Goal: Task Accomplishment & Management: Manage account settings

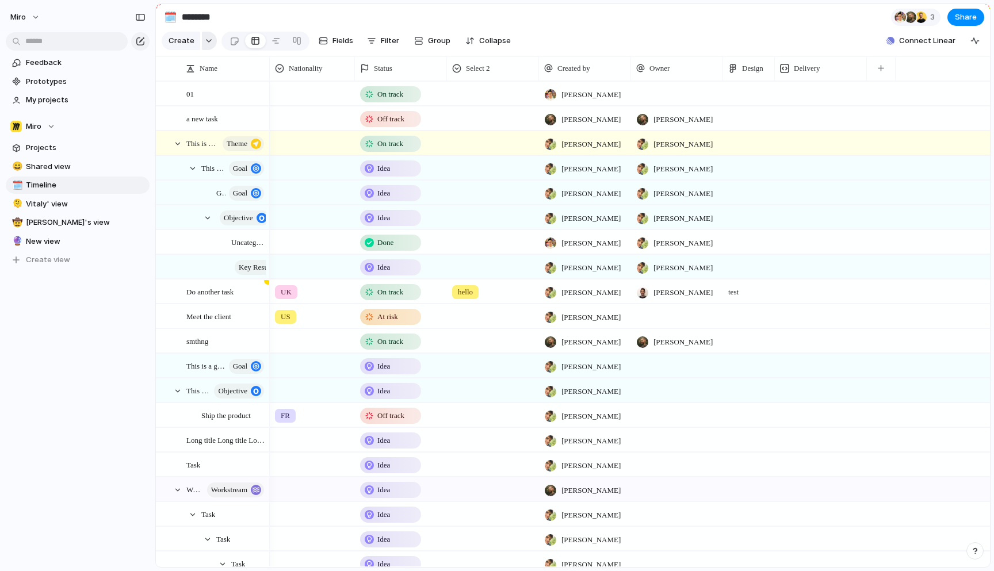
click at [208, 41] on div "button" at bounding box center [209, 41] width 8 height 5
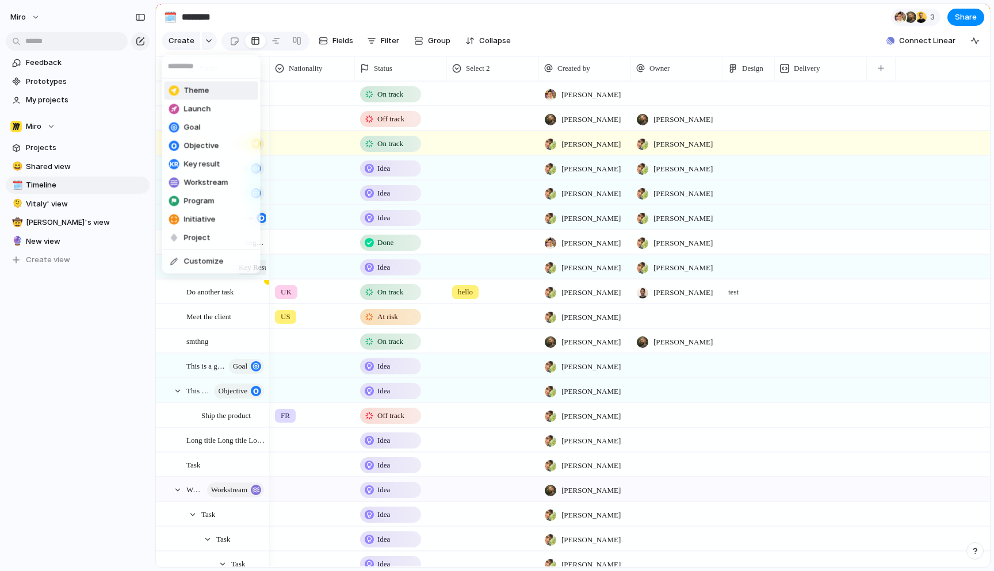
click at [208, 42] on div "Theme Launch Goal Objective Key result Workstream Program Initiative Project Cu…" at bounding box center [497, 285] width 994 height 571
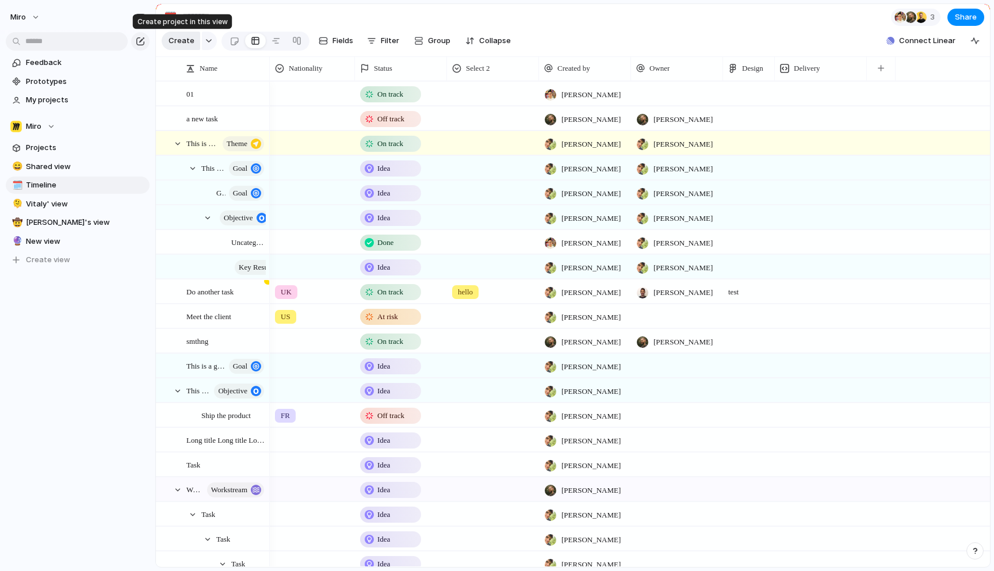
click at [187, 42] on span "Create" at bounding box center [181, 41] width 26 height 12
click at [301, 67] on span "Nationality" at bounding box center [306, 69] width 34 height 12
click at [373, 62] on div "Modify Hide Sort ascending Sort descending" at bounding box center [497, 285] width 994 height 571
click at [389, 69] on span "Status" at bounding box center [383, 69] width 18 height 12
click at [389, 69] on div "Modify Hide Sort ascending Sort descending" at bounding box center [497, 285] width 994 height 571
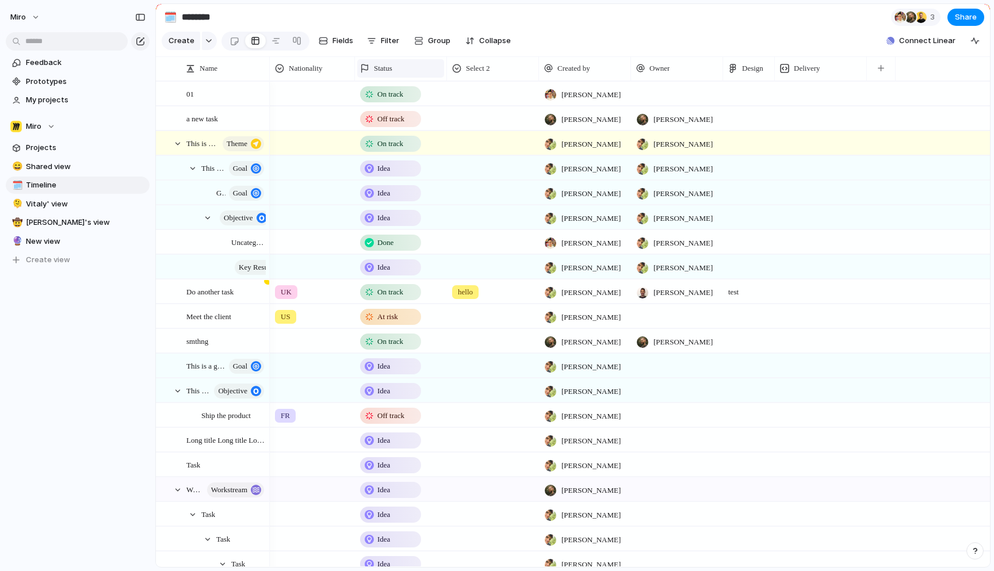
click at [389, 69] on span "Status" at bounding box center [383, 69] width 18 height 12
click at [389, 69] on div "Modify Hide Sort ascending Sort descending" at bounding box center [497, 285] width 994 height 571
click at [479, 37] on span "Collapse" at bounding box center [495, 41] width 32 height 12
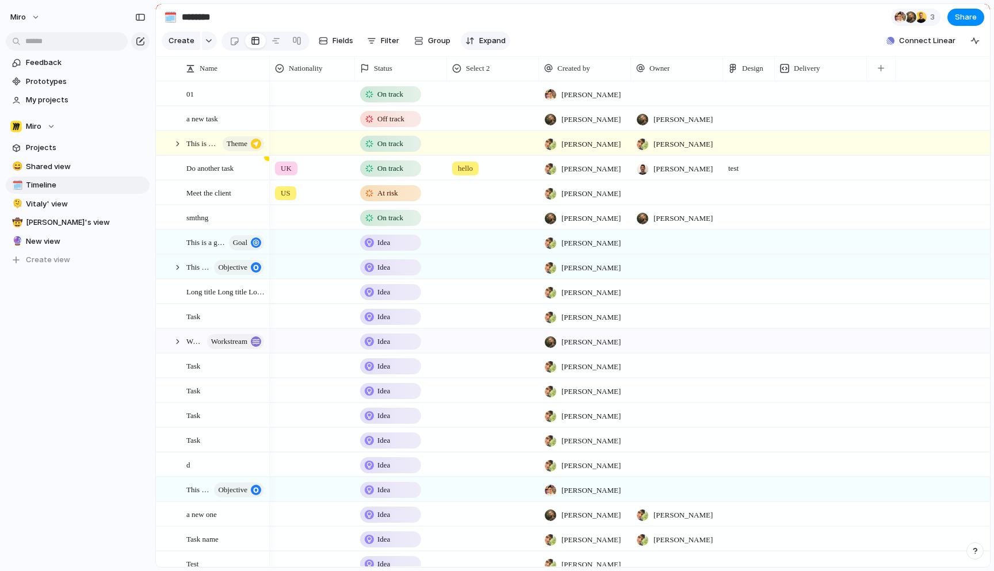
click at [479, 37] on span "Expand" at bounding box center [492, 41] width 26 height 12
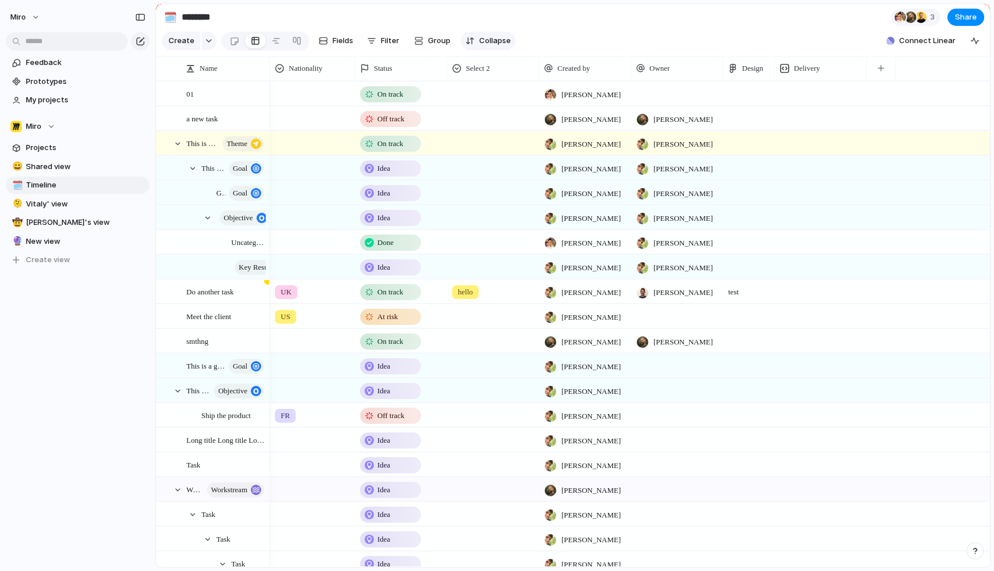
click at [479, 37] on span "Collapse" at bounding box center [495, 41] width 32 height 12
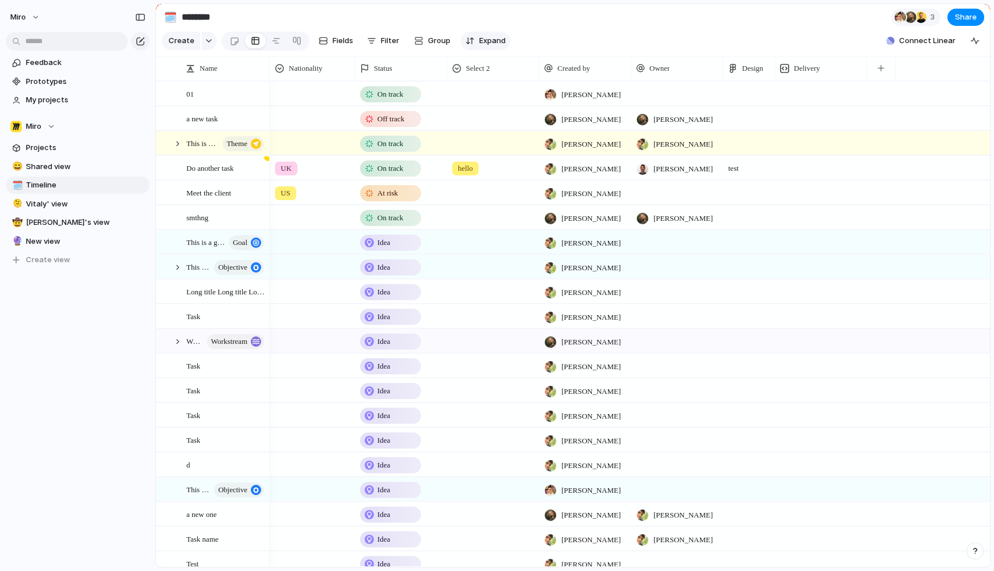
click at [492, 43] on span "Expand" at bounding box center [492, 41] width 26 height 12
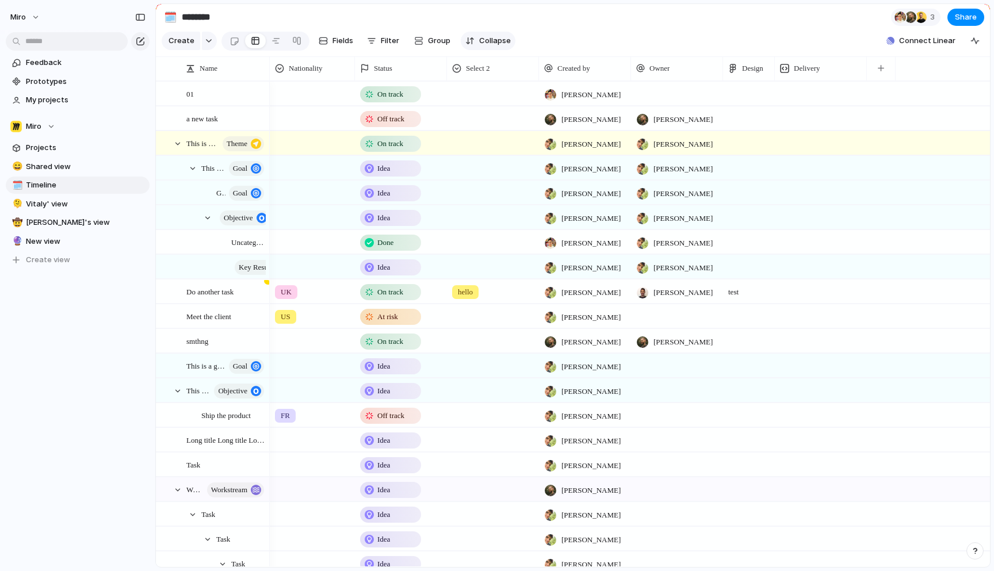
click at [492, 43] on span "Collapse" at bounding box center [495, 41] width 32 height 12
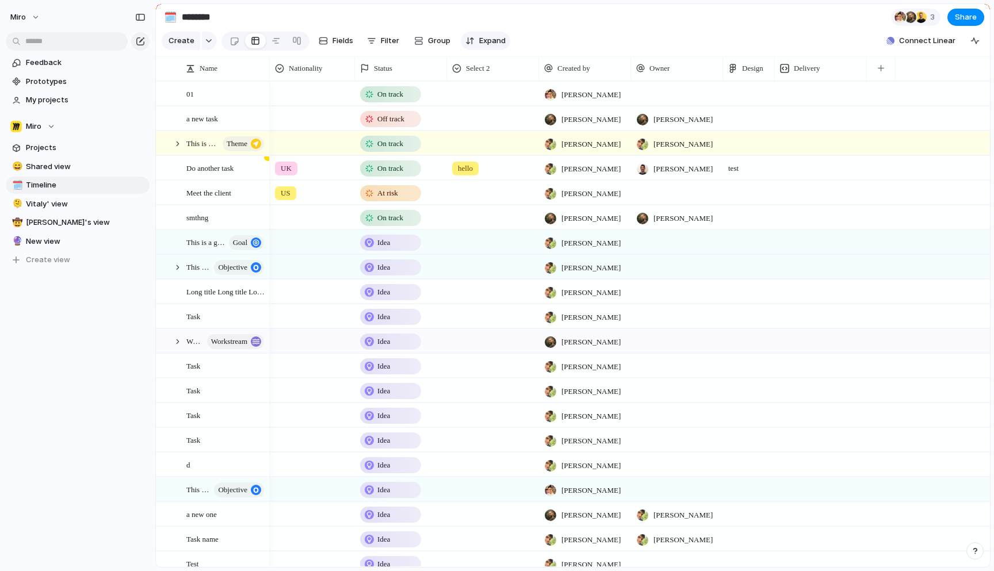
click at [492, 43] on span "Expand" at bounding box center [492, 41] width 26 height 12
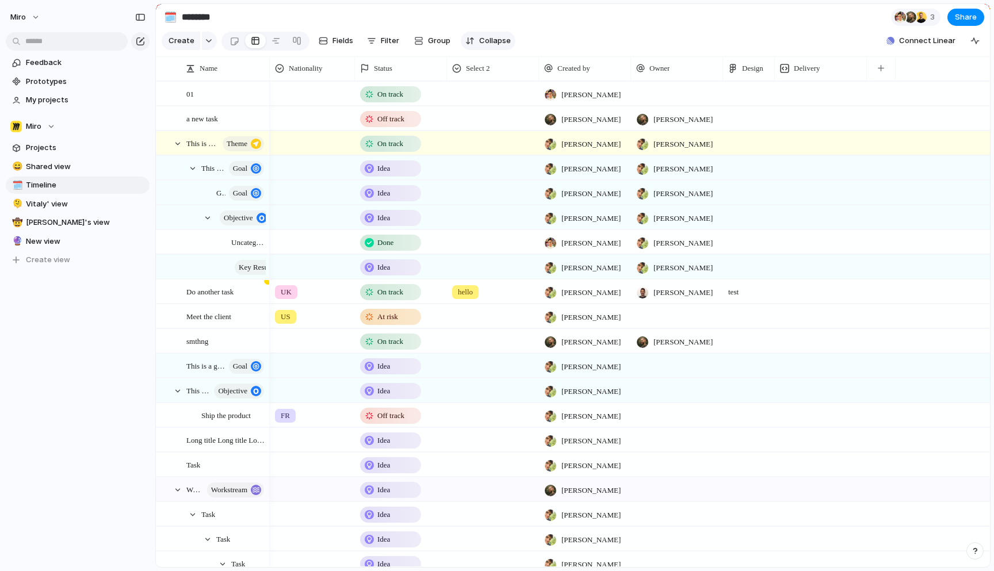
click at [492, 43] on span "Collapse" at bounding box center [495, 41] width 32 height 12
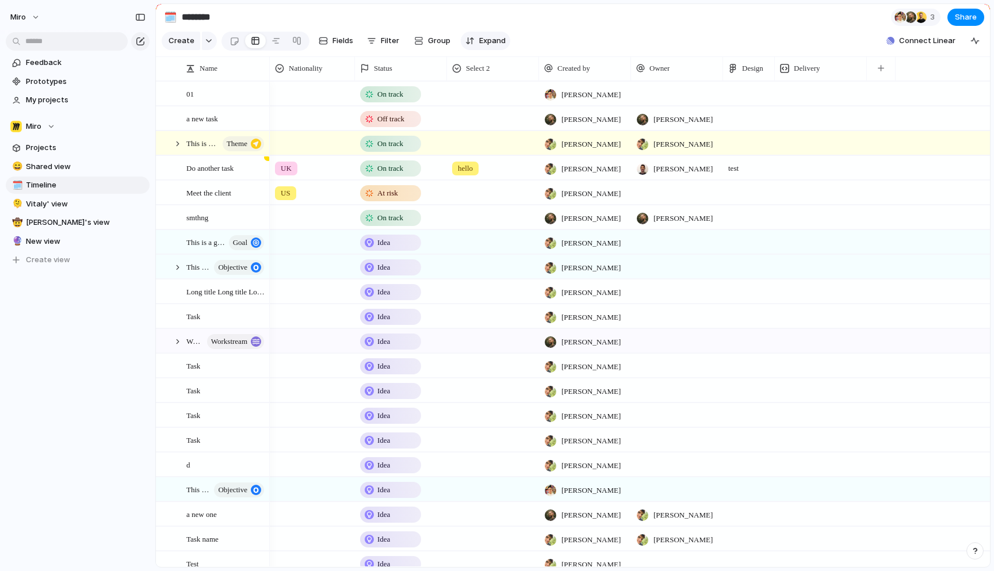
click at [492, 43] on span "Expand" at bounding box center [492, 41] width 26 height 12
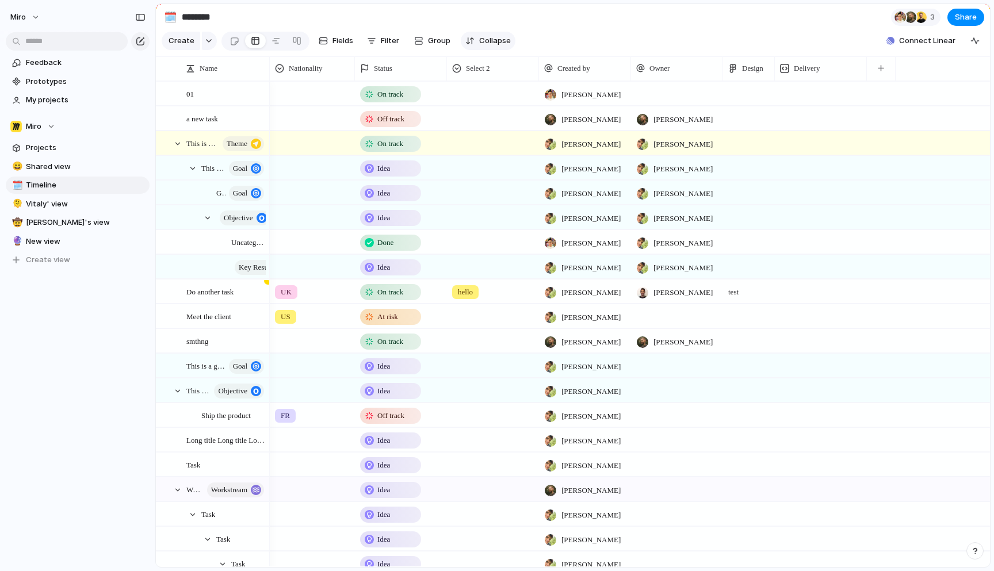
click at [492, 43] on span "Collapse" at bounding box center [495, 41] width 32 height 12
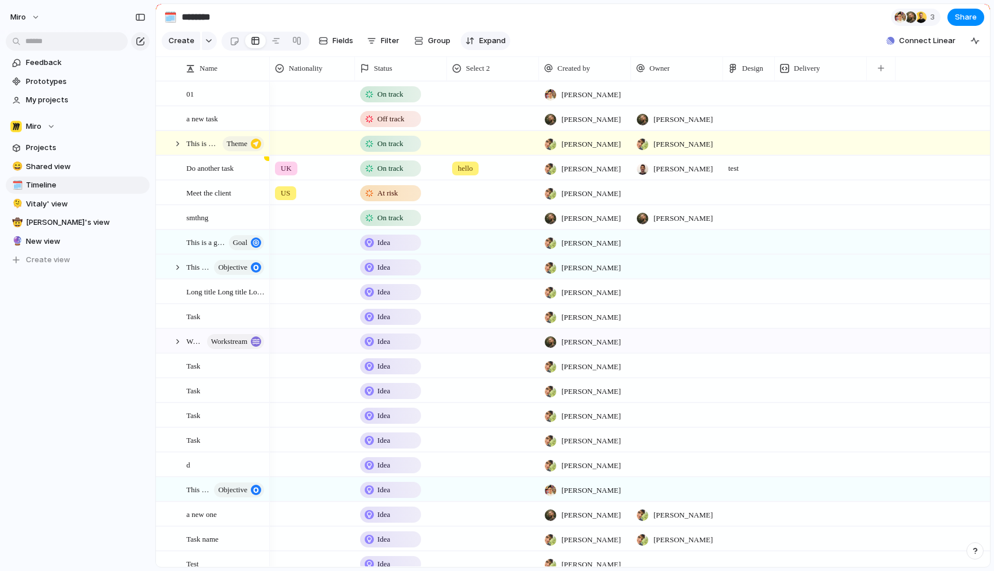
click at [492, 43] on span "Expand" at bounding box center [492, 41] width 26 height 12
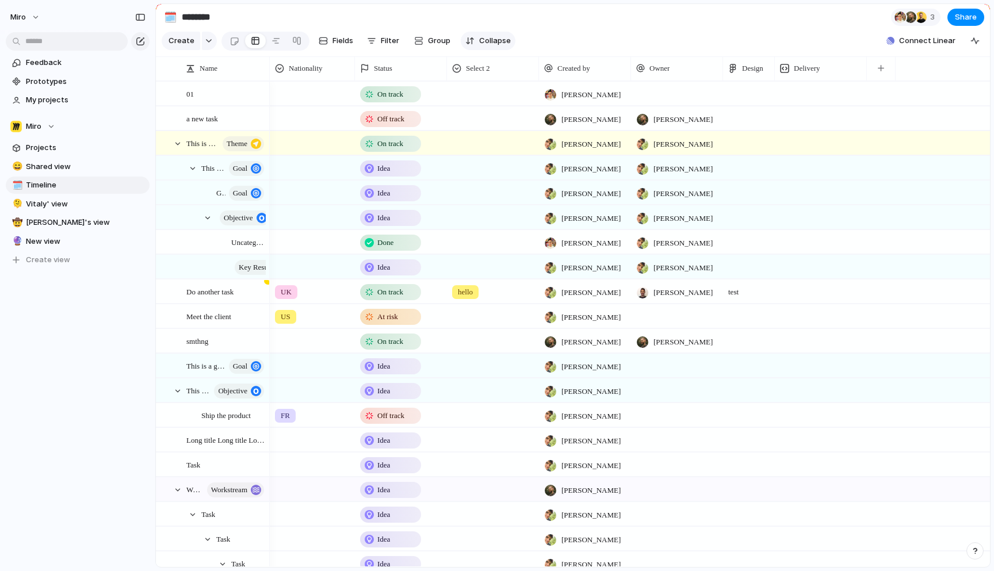
click at [492, 43] on span "Collapse" at bounding box center [495, 41] width 32 height 12
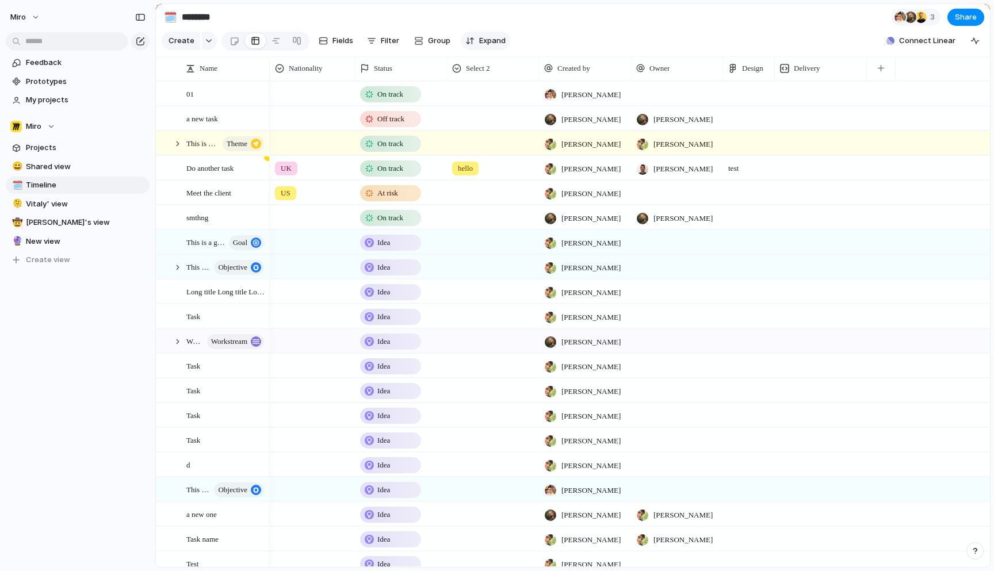
click at [492, 43] on span "Expand" at bounding box center [492, 41] width 26 height 12
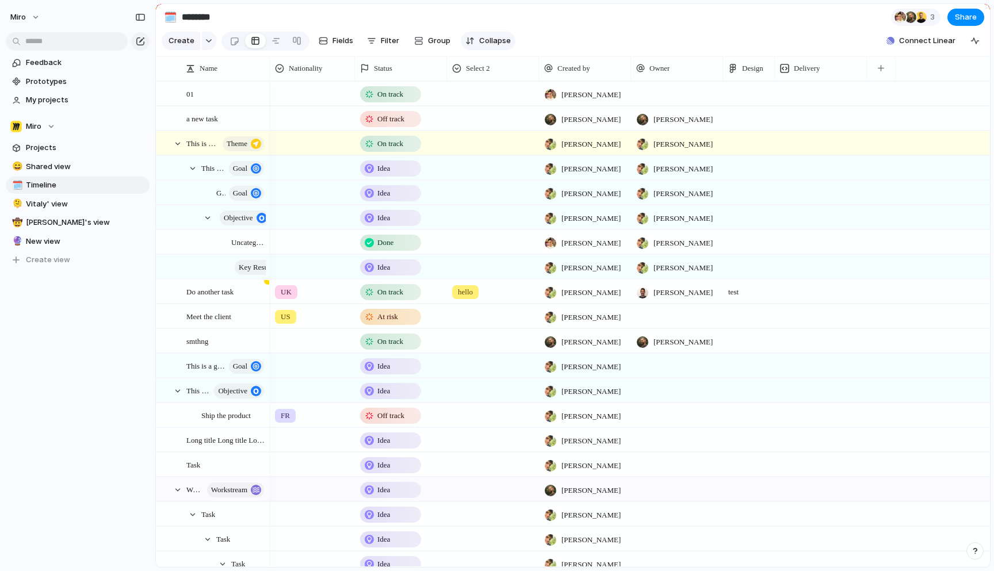
click at [492, 43] on span "Collapse" at bounding box center [495, 41] width 32 height 12
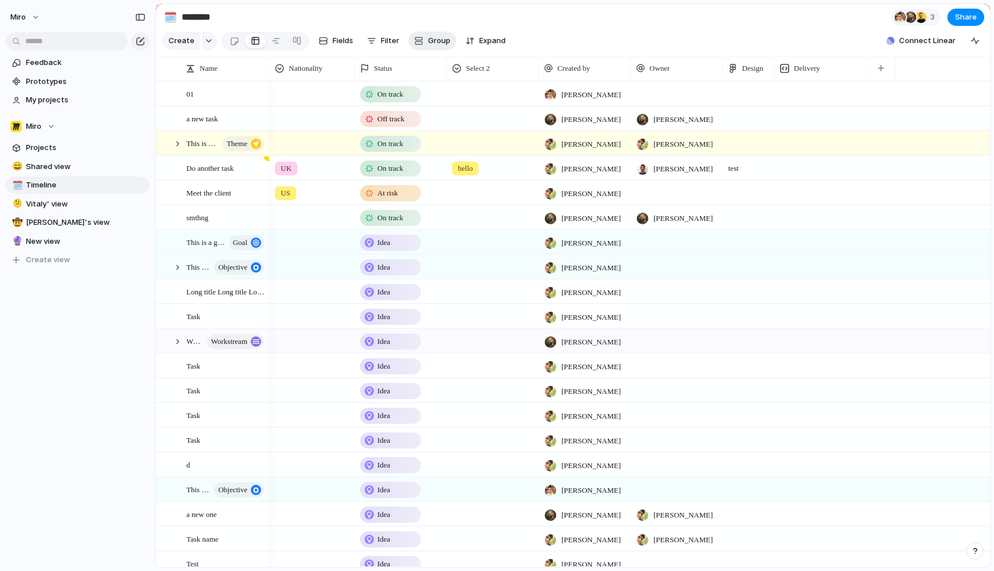
click at [429, 42] on span "Group" at bounding box center [439, 41] width 22 height 12
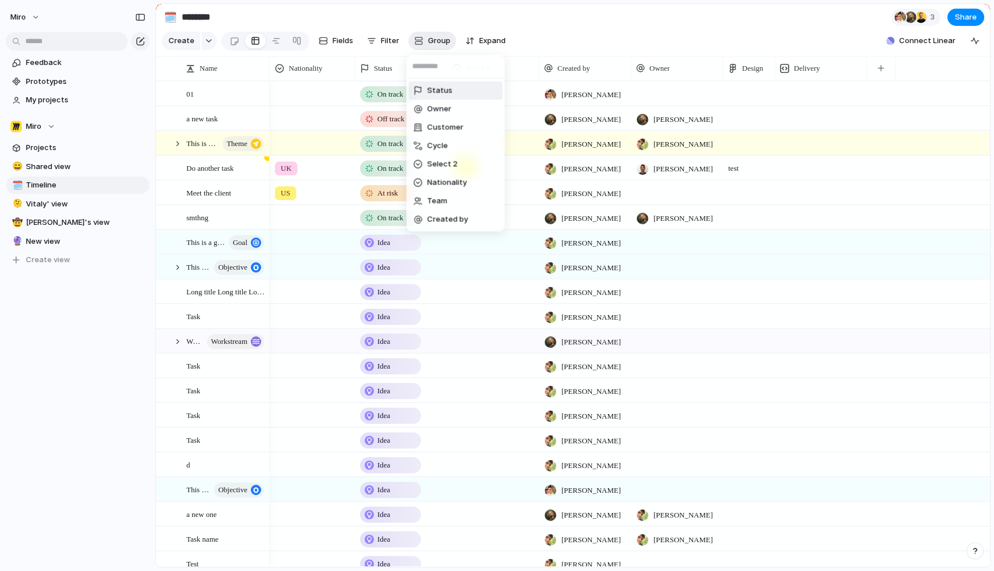
click at [429, 42] on div "Status Owner Customer Cycle Select 2 Nationality Team Created by" at bounding box center [497, 285] width 994 height 571
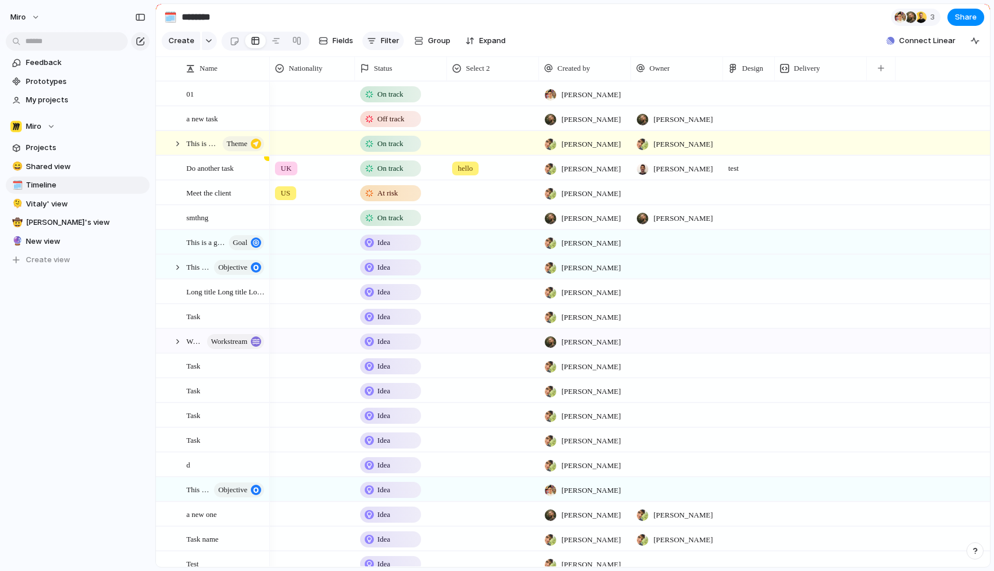
click at [385, 39] on span "Filter" at bounding box center [390, 41] width 18 height 12
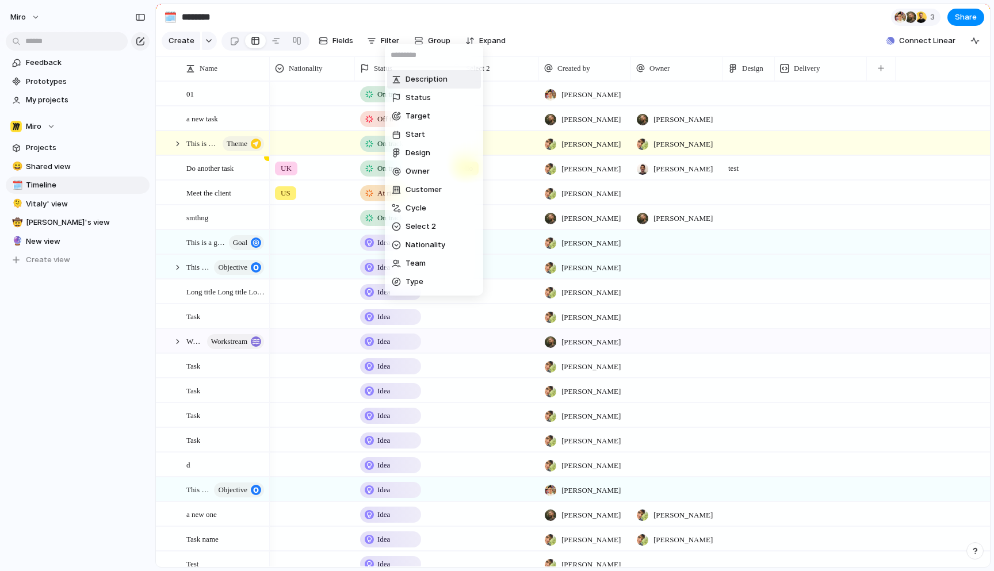
click at [381, 40] on div "Description Status Target Start Design Owner Customer Cycle Select 2 Nationalit…" at bounding box center [497, 285] width 994 height 571
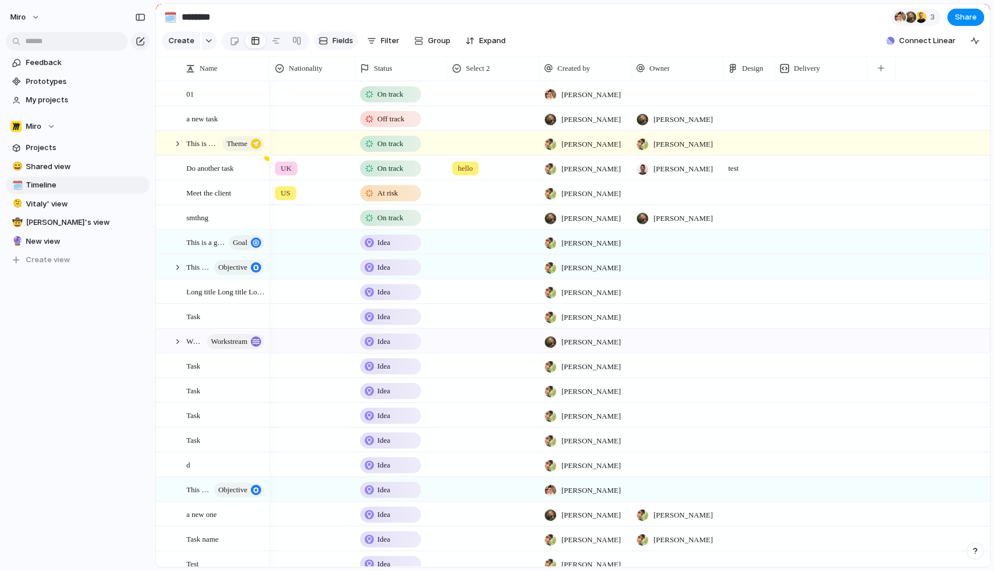
click at [347, 40] on span "Fields" at bounding box center [342, 41] width 21 height 12
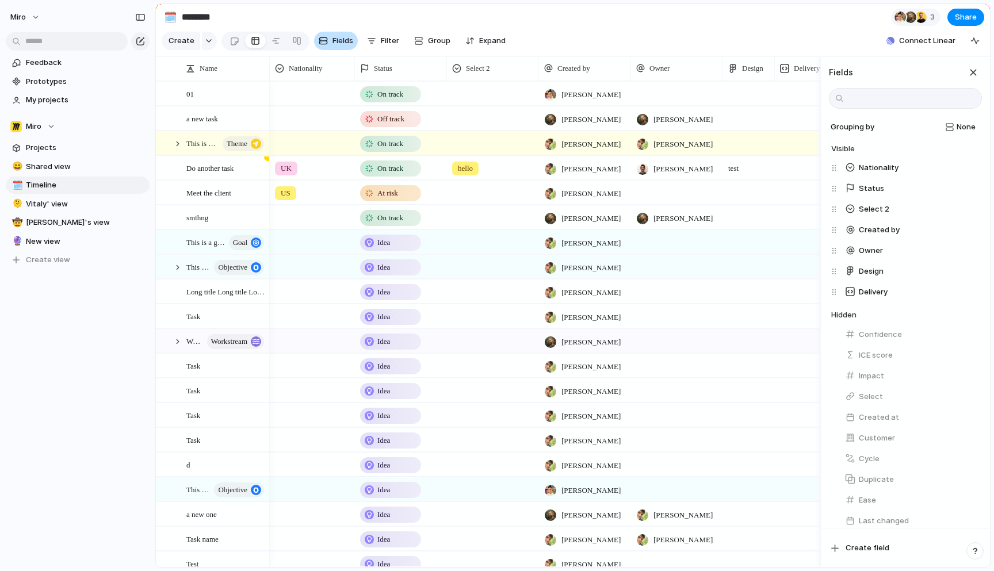
click at [347, 40] on span "Fields" at bounding box center [342, 41] width 21 height 12
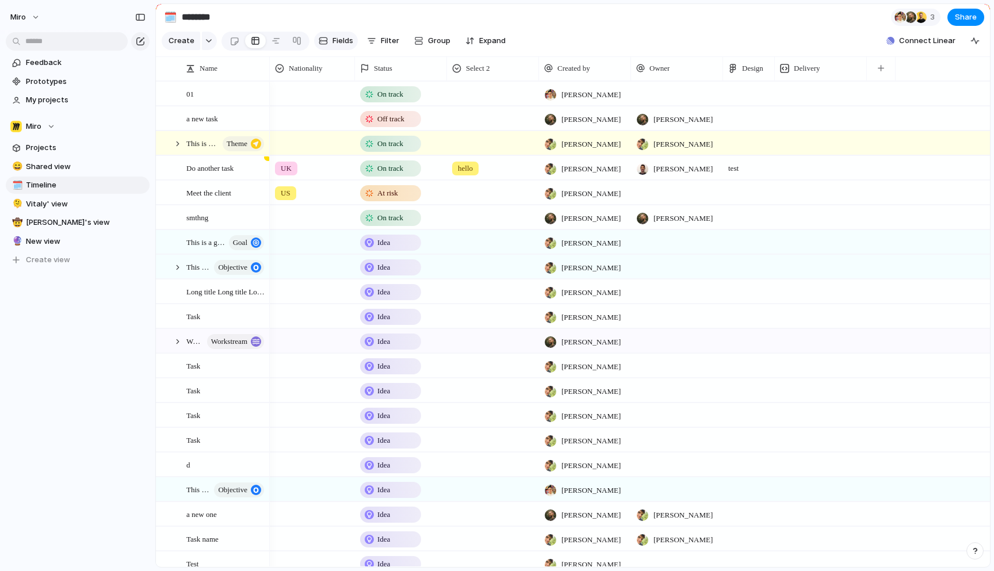
click at [347, 40] on span "Fields" at bounding box center [342, 41] width 21 height 12
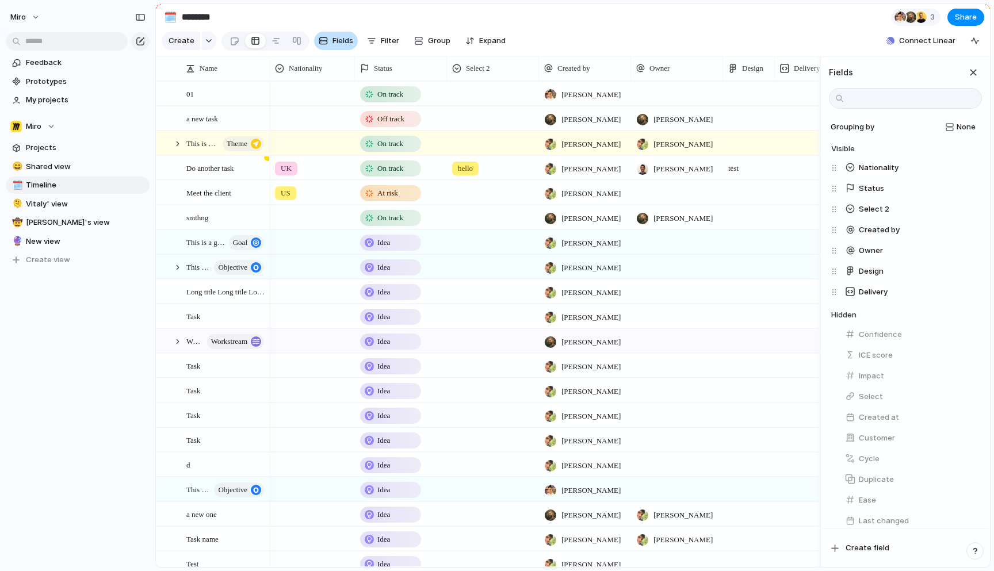
click at [347, 40] on span "Fields" at bounding box center [342, 41] width 21 height 12
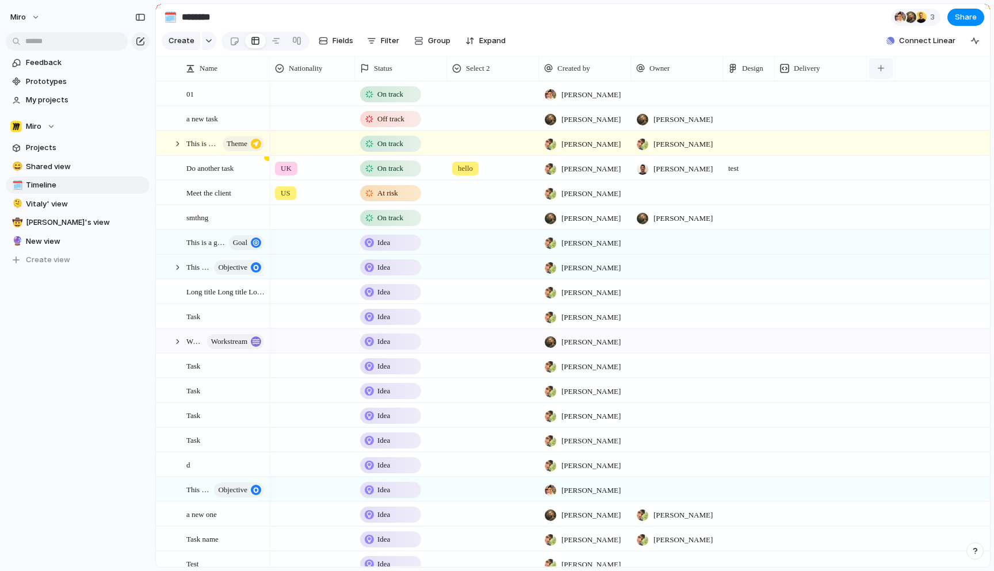
click at [880, 75] on button "button" at bounding box center [881, 68] width 24 height 21
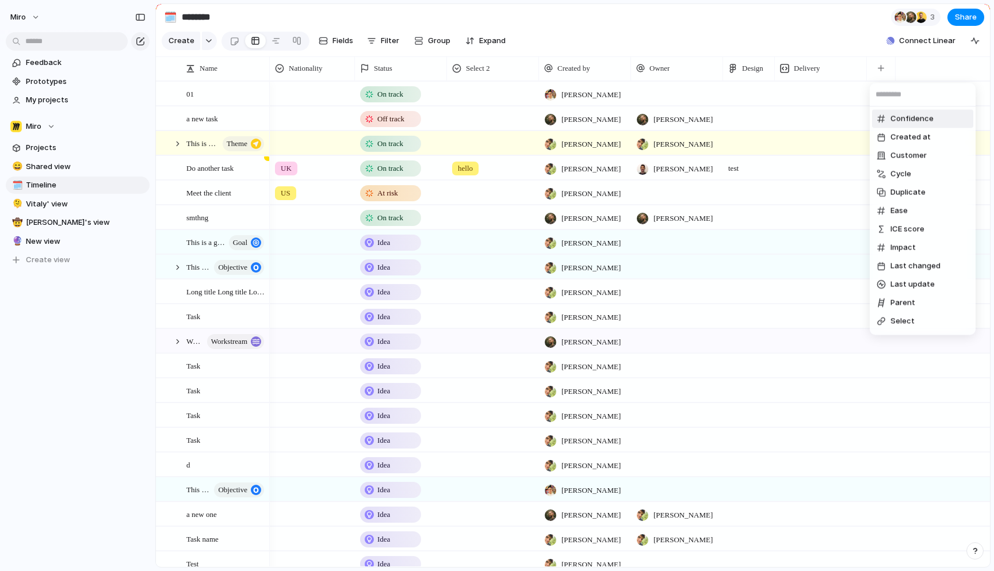
click at [880, 68] on div "Confidence Created at Customer Cycle Duplicate Ease ICE score Impact Last chang…" at bounding box center [497, 285] width 994 height 571
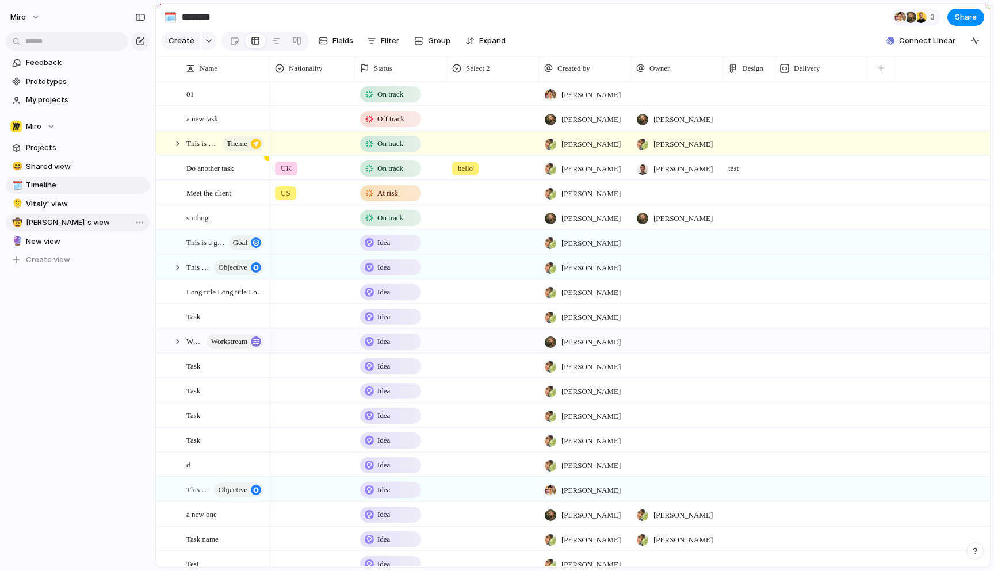
click at [67, 230] on link "🤠 Mike's view" at bounding box center [78, 222] width 144 height 17
type input "**********"
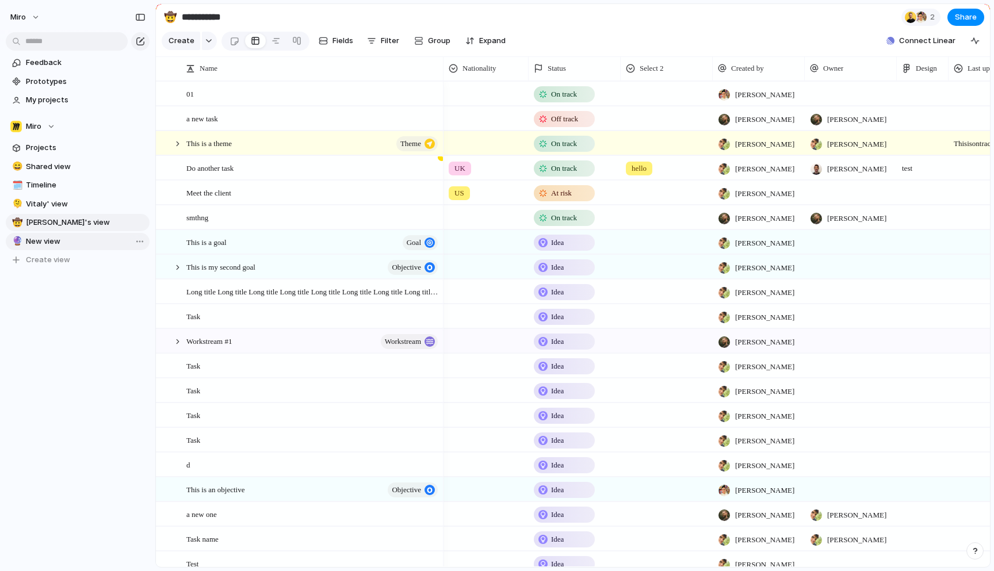
click at [56, 243] on span "New view" at bounding box center [86, 242] width 120 height 12
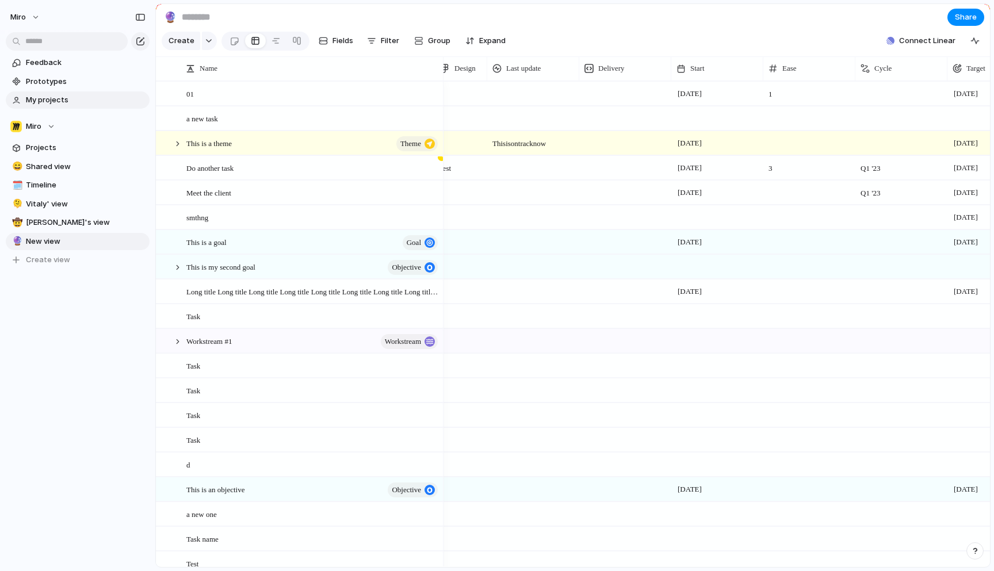
click at [62, 98] on span "My projects" at bounding box center [86, 100] width 120 height 12
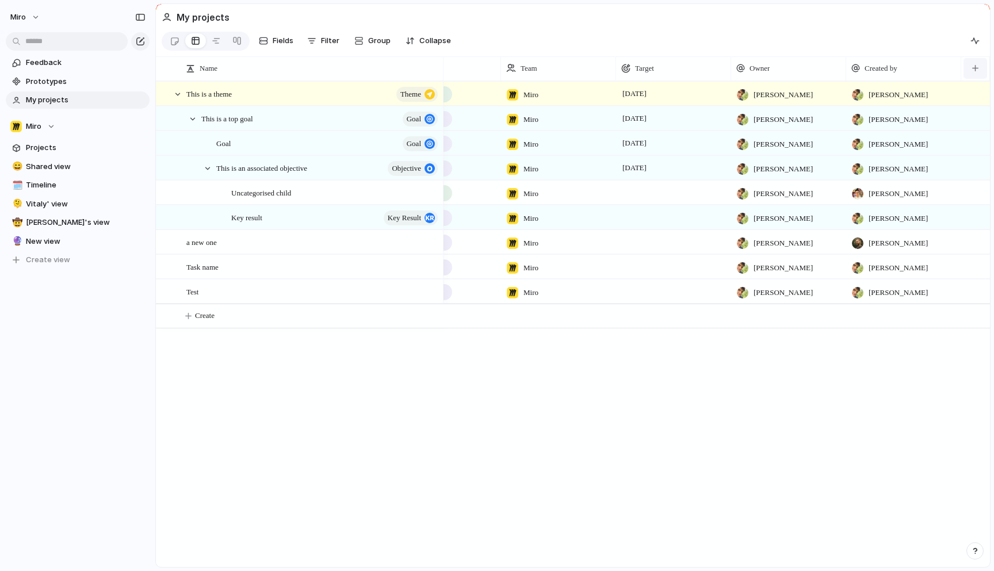
click at [973, 66] on div "button" at bounding box center [975, 68] width 6 height 6
click at [925, 377] on div "Confidence Created at Customer Cycle Delivery Design Duplicate Ease ICE score I…" at bounding box center [497, 285] width 994 height 571
click at [975, 72] on button "button" at bounding box center [975, 68] width 24 height 21
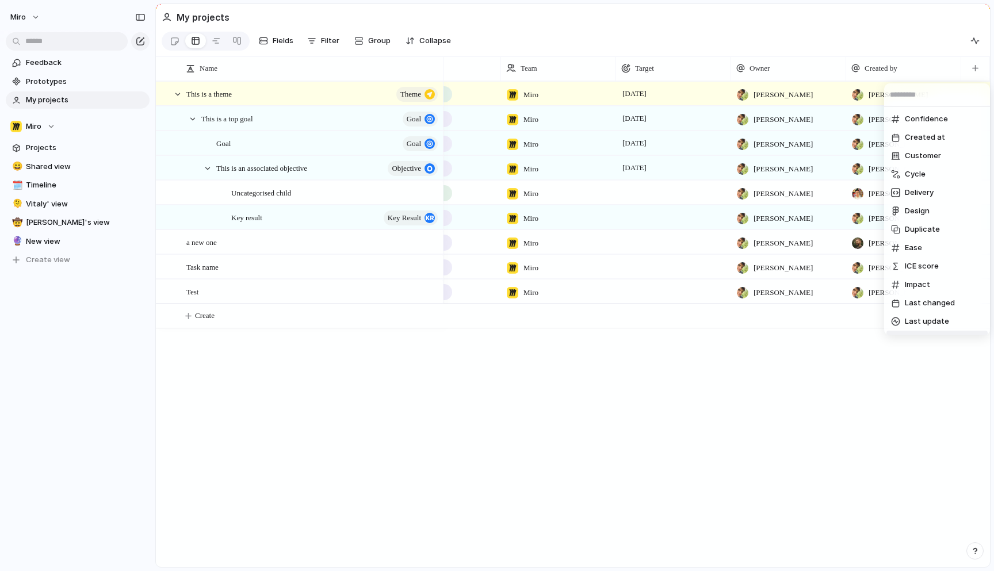
click at [817, 346] on div "Confidence Created at Customer Cycle Delivery Design Duplicate Ease ICE score I…" at bounding box center [497, 285] width 994 height 571
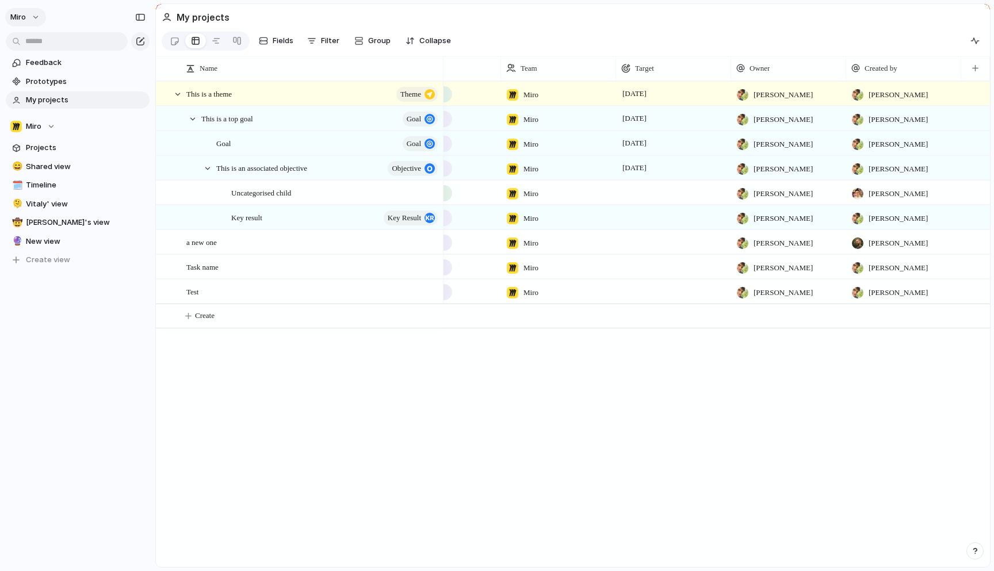
click at [37, 14] on button "miro" at bounding box center [25, 17] width 41 height 18
click at [63, 19] on div "Settings Invite members Change theme Sign out" at bounding box center [497, 285] width 994 height 571
click at [32, 21] on button "miro" at bounding box center [25, 17] width 41 height 18
click at [125, 298] on div "Settings Invite members Change theme Sign out" at bounding box center [497, 285] width 994 height 571
click at [305, 39] on button "Filter" at bounding box center [322, 41] width 41 height 18
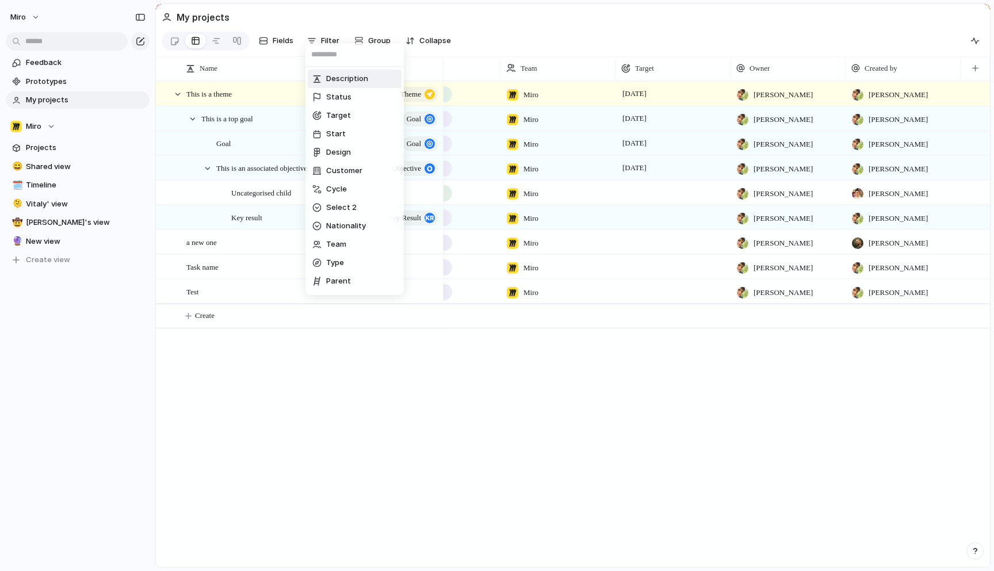
click at [301, 12] on div "Description Status Target Start Design Customer Cycle Select 2 Nationality Team…" at bounding box center [497, 285] width 994 height 571
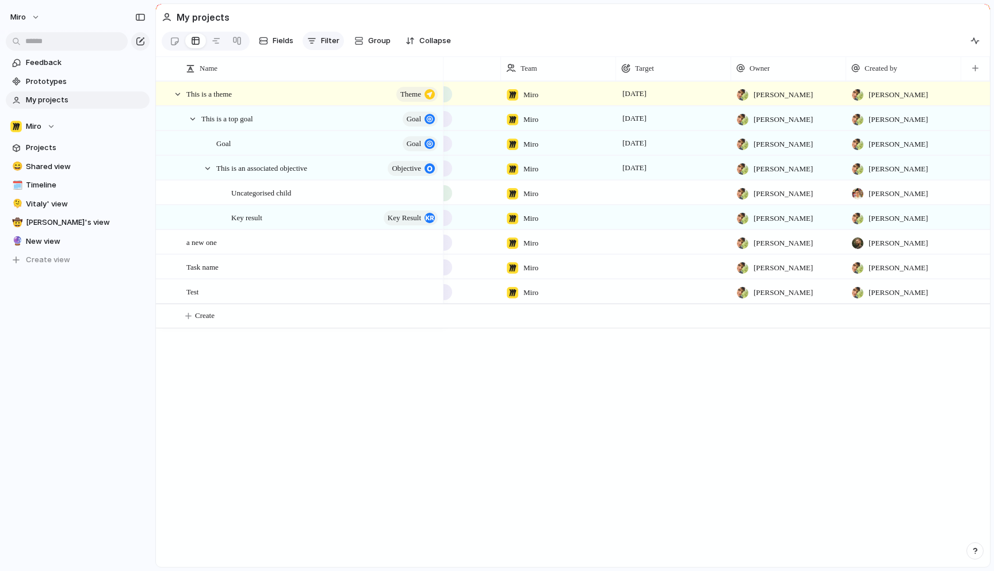
click at [327, 32] on button "Filter" at bounding box center [322, 41] width 41 height 18
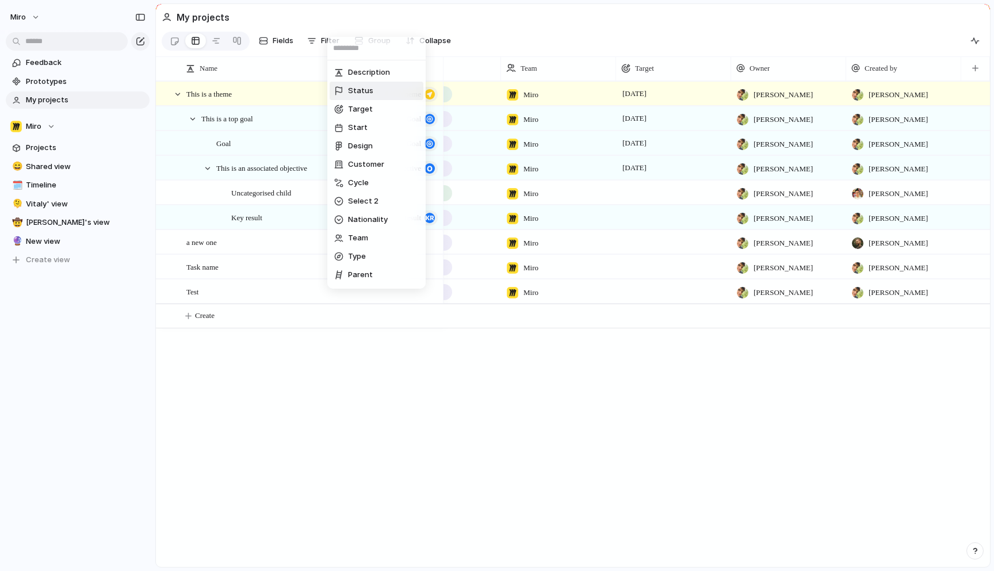
click at [371, 89] on li "Status" at bounding box center [376, 91] width 94 height 18
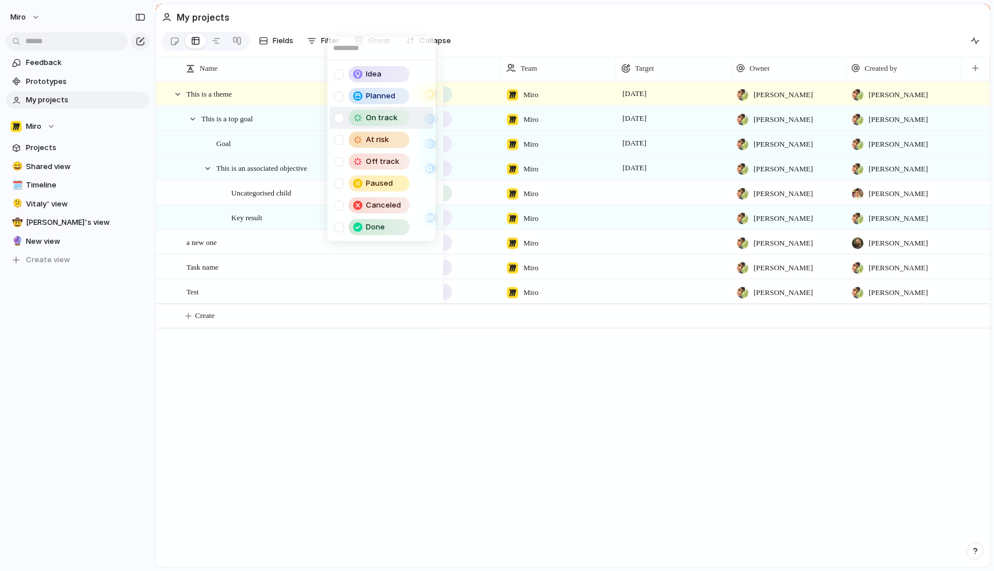
click at [339, 121] on div at bounding box center [339, 118] width 10 height 10
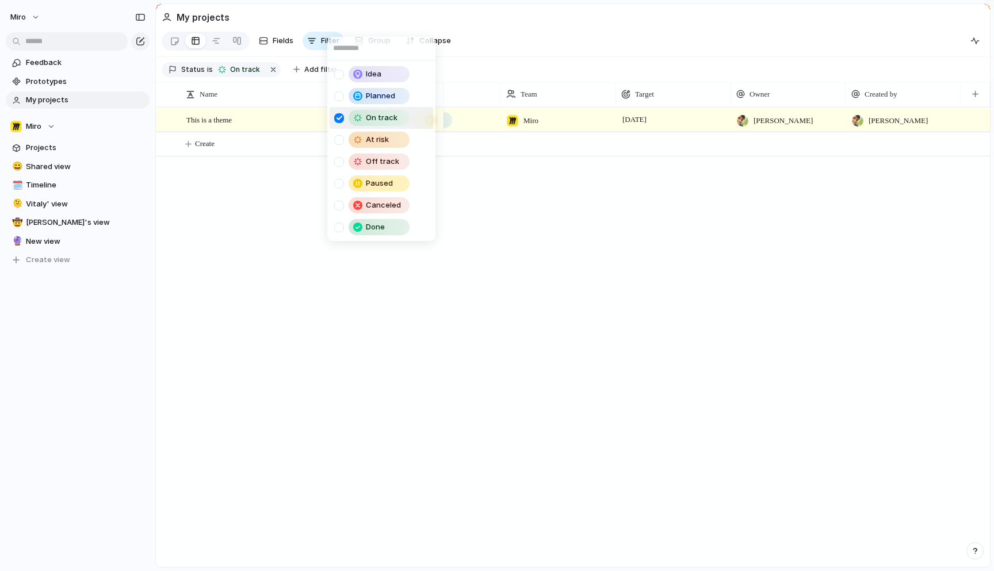
click at [339, 121] on div at bounding box center [339, 118] width 10 height 10
